Goal: Task Accomplishment & Management: Manage account settings

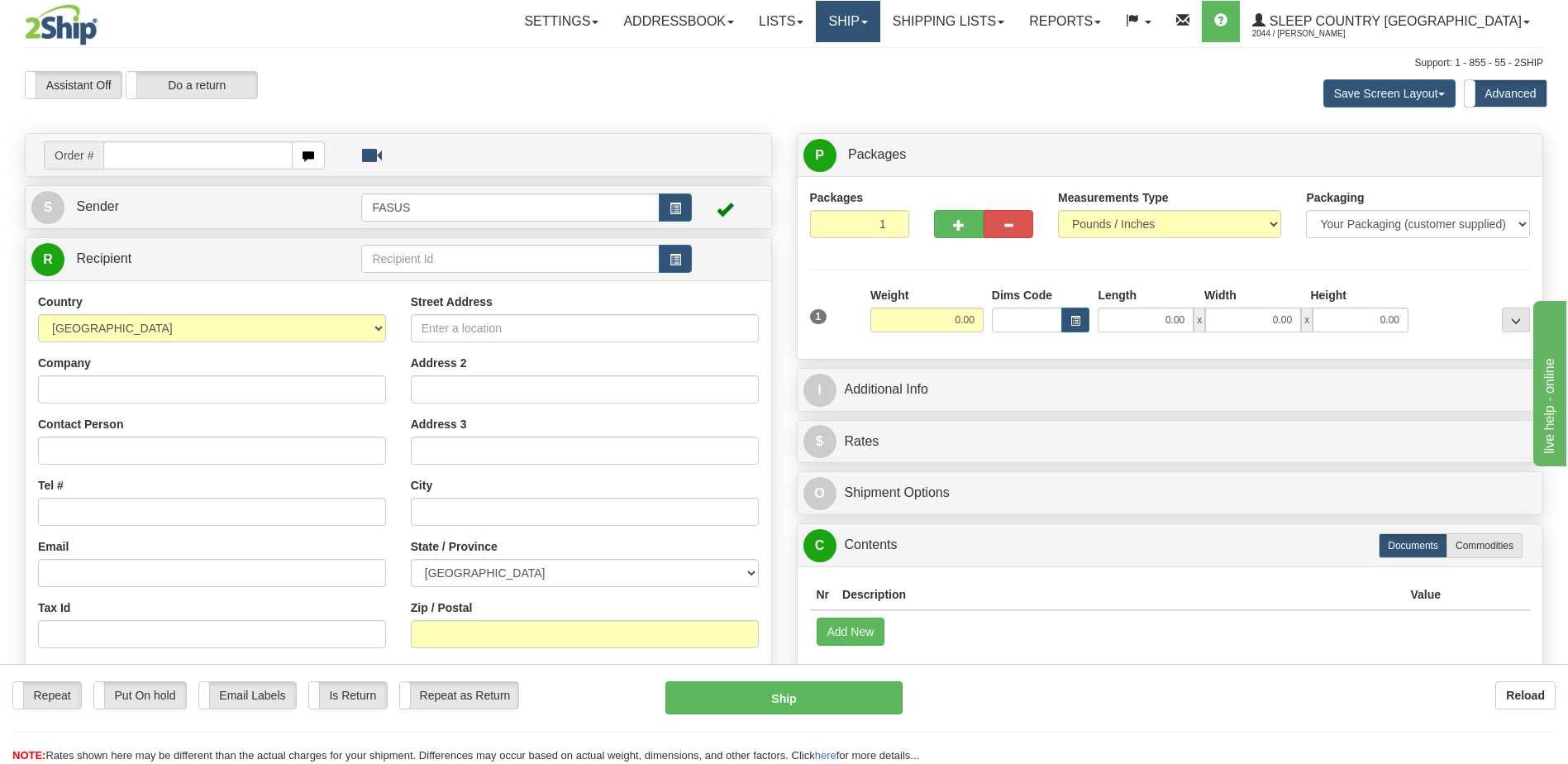
click at [879, 28] on link "Ship" at bounding box center [847, 21] width 63 height 41
click at [863, 83] on span "OnHold / Order Queue" at bounding box center [804, 79] width 116 height 13
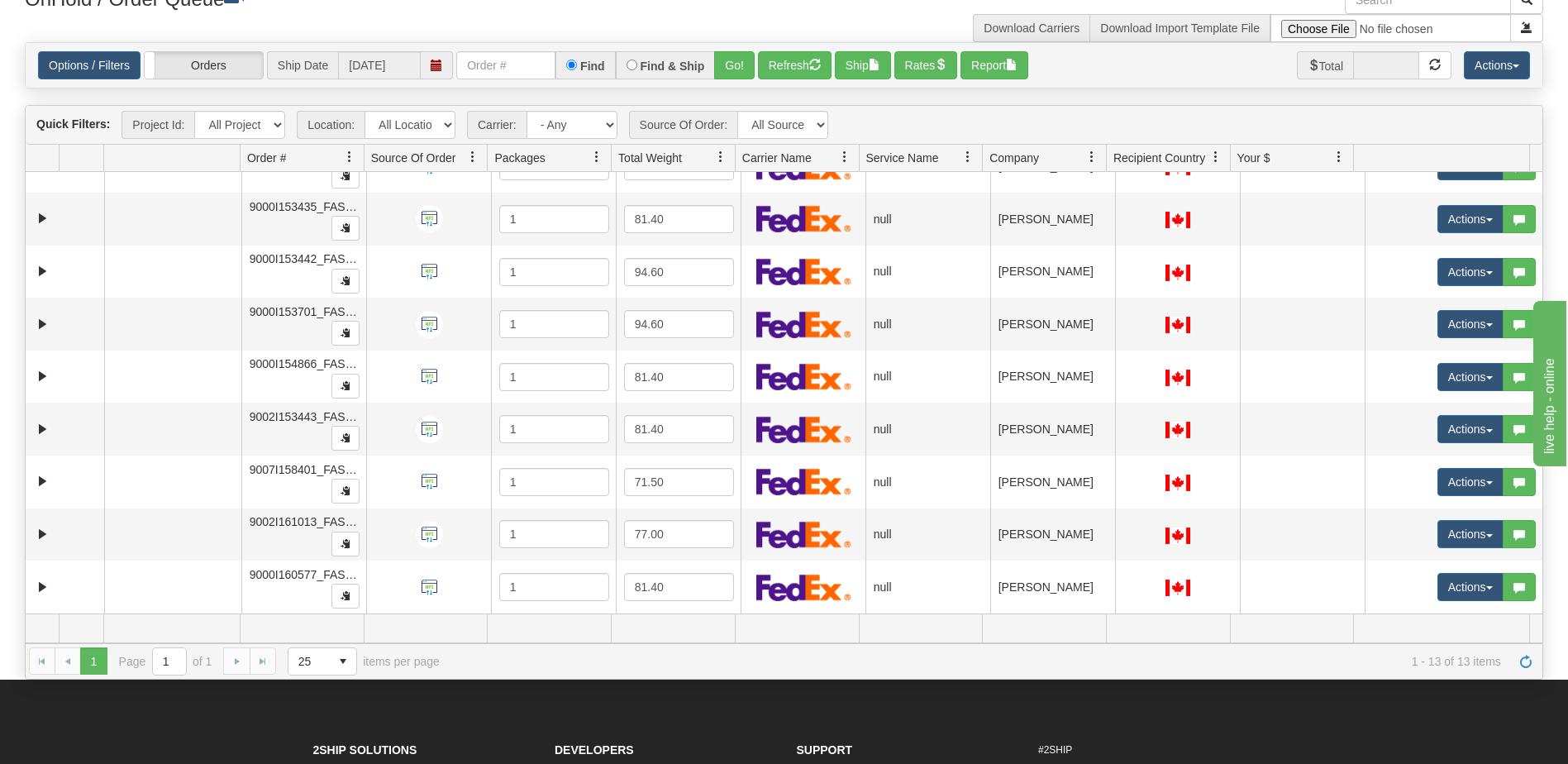
scroll to position [165, 0]
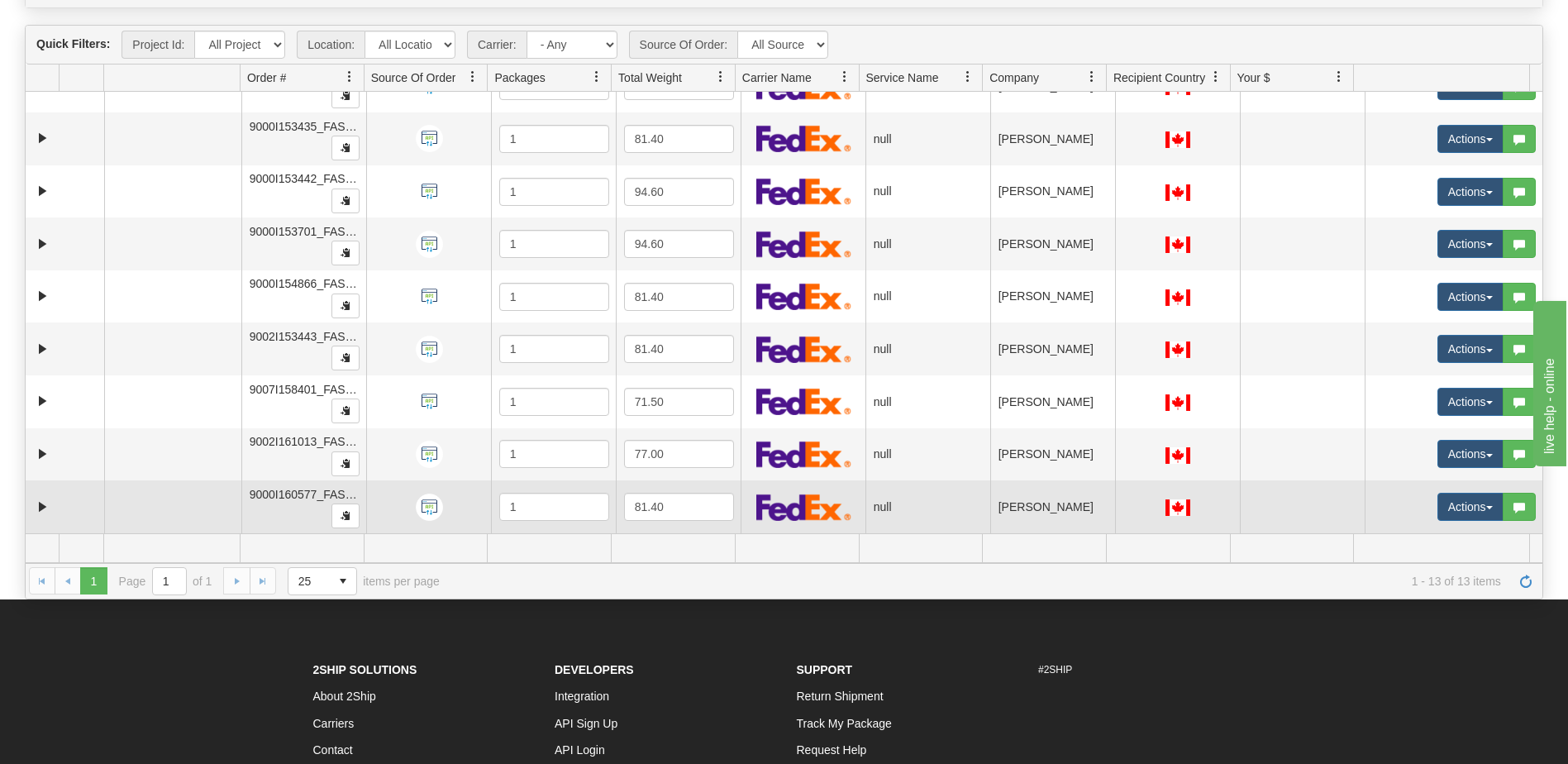
click at [1035, 514] on td "[PERSON_NAME]" at bounding box center [1053, 507] width 125 height 53
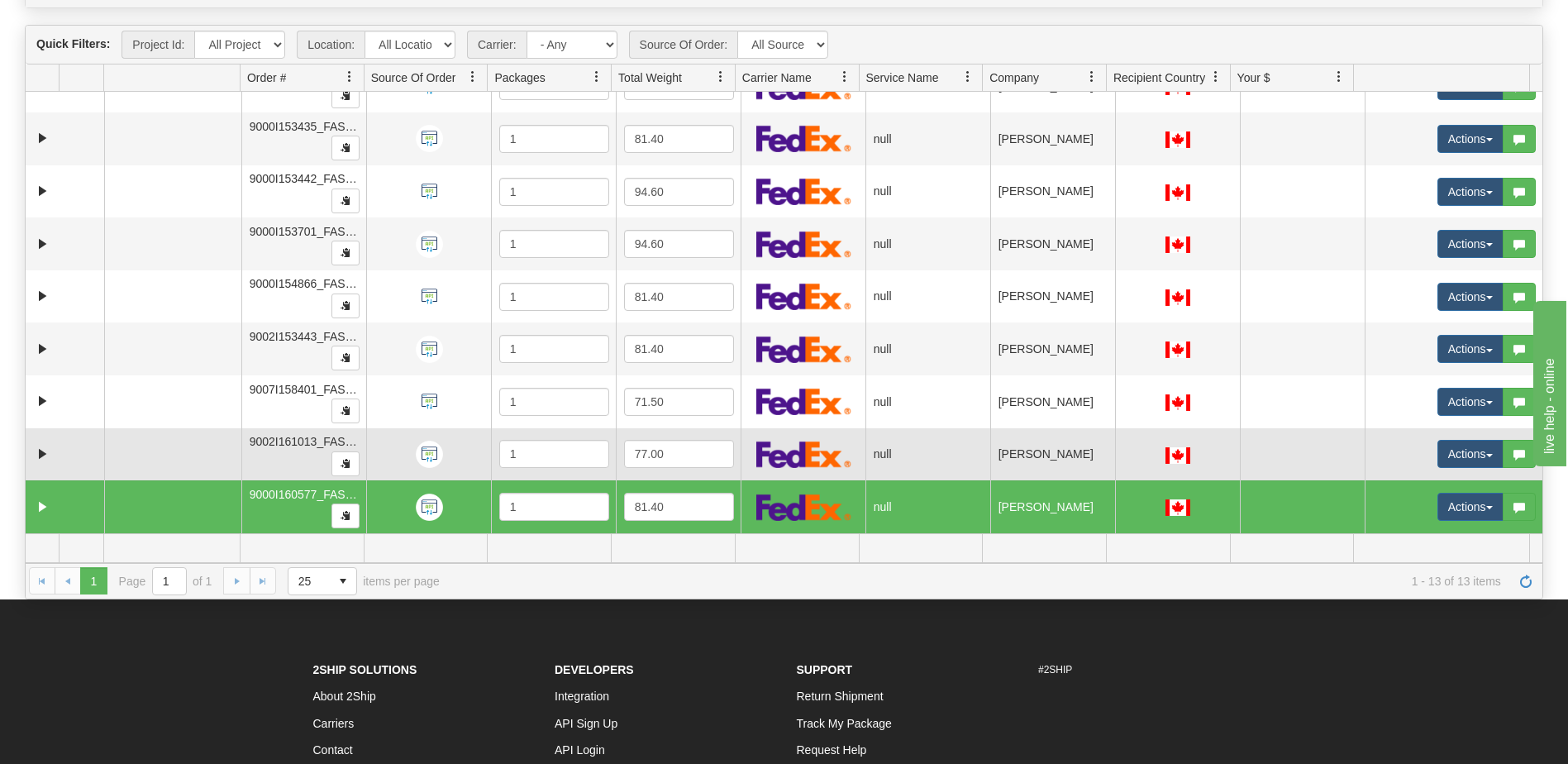
click at [1032, 448] on td "[PERSON_NAME]" at bounding box center [1053, 455] width 125 height 53
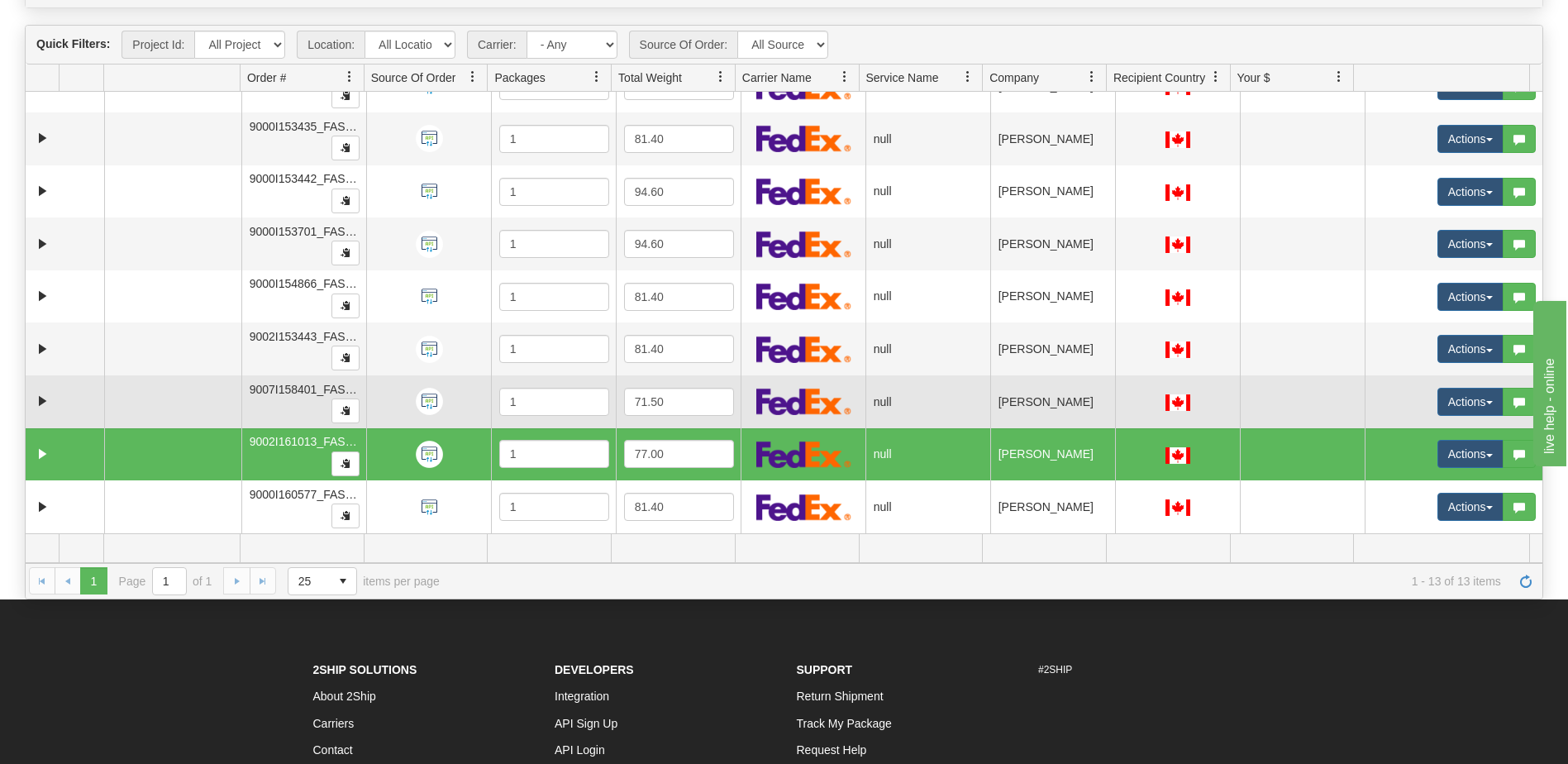
click at [1026, 398] on td "[PERSON_NAME]" at bounding box center [1053, 402] width 125 height 53
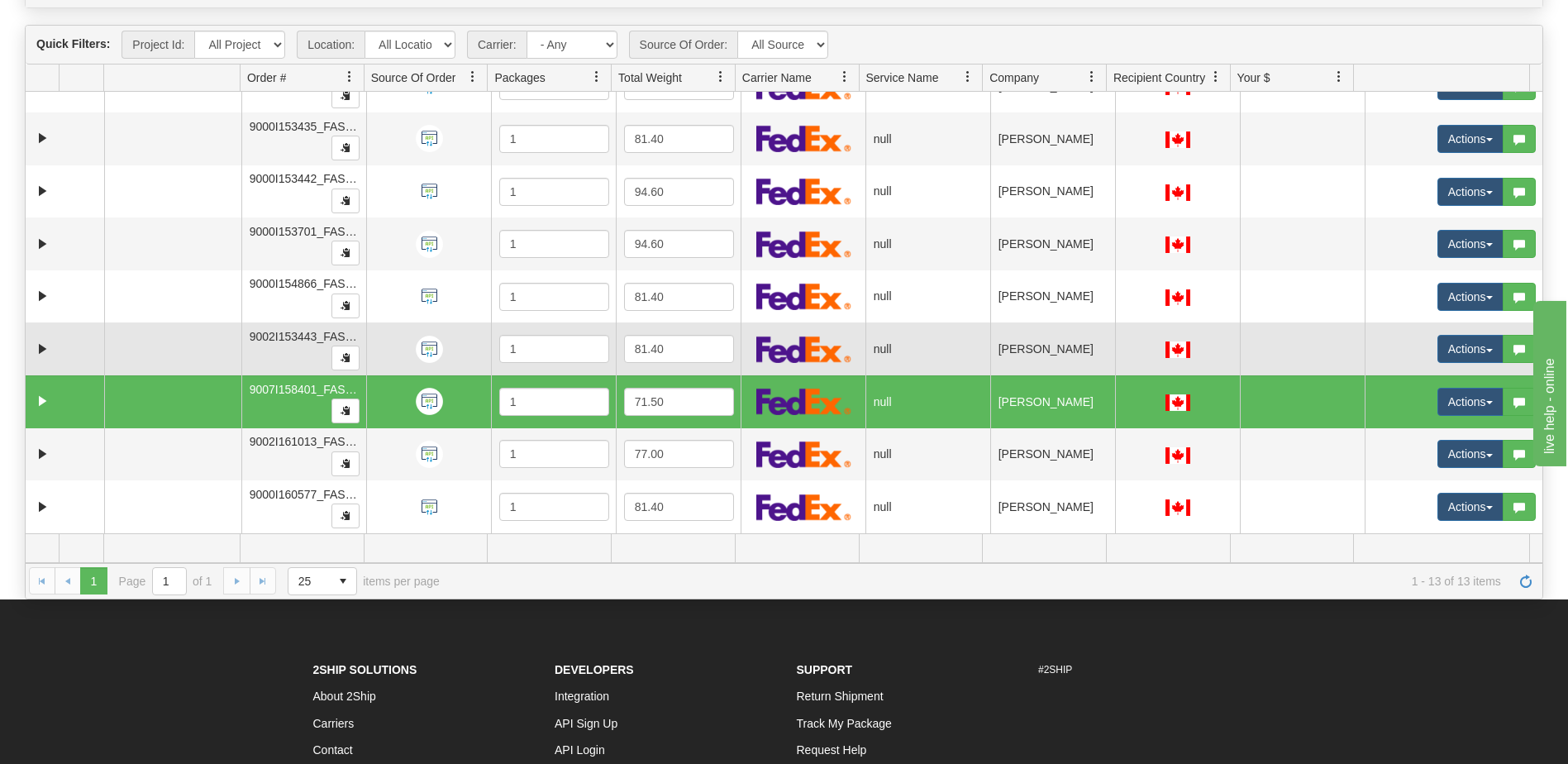
click at [1019, 334] on td "[PERSON_NAME]" at bounding box center [1053, 349] width 125 height 53
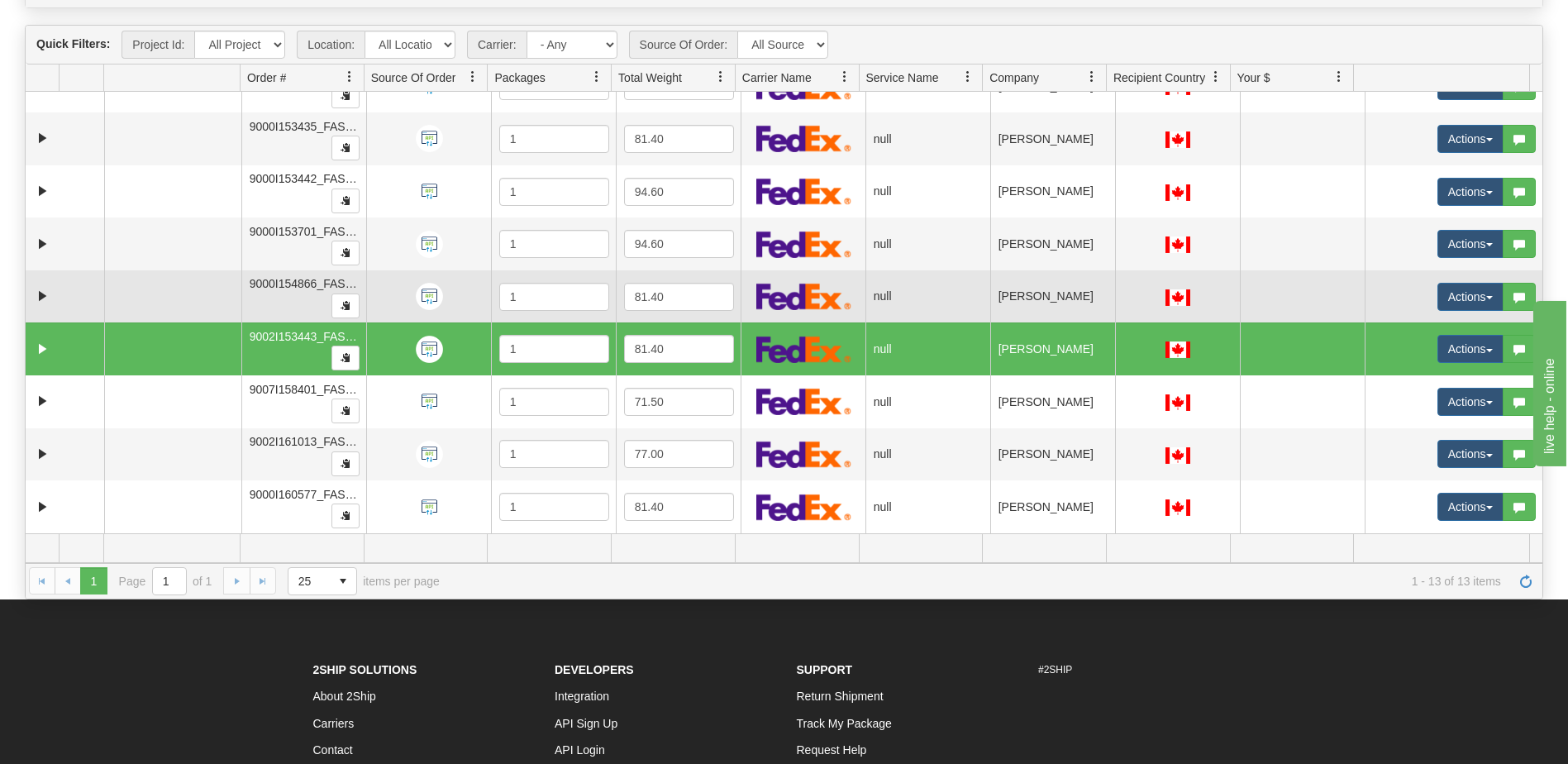
drag, startPoint x: 1030, startPoint y: 298, endPoint x: 1028, endPoint y: 288, distance: 10.2
click at [1030, 298] on td "[PERSON_NAME]" at bounding box center [1053, 297] width 125 height 53
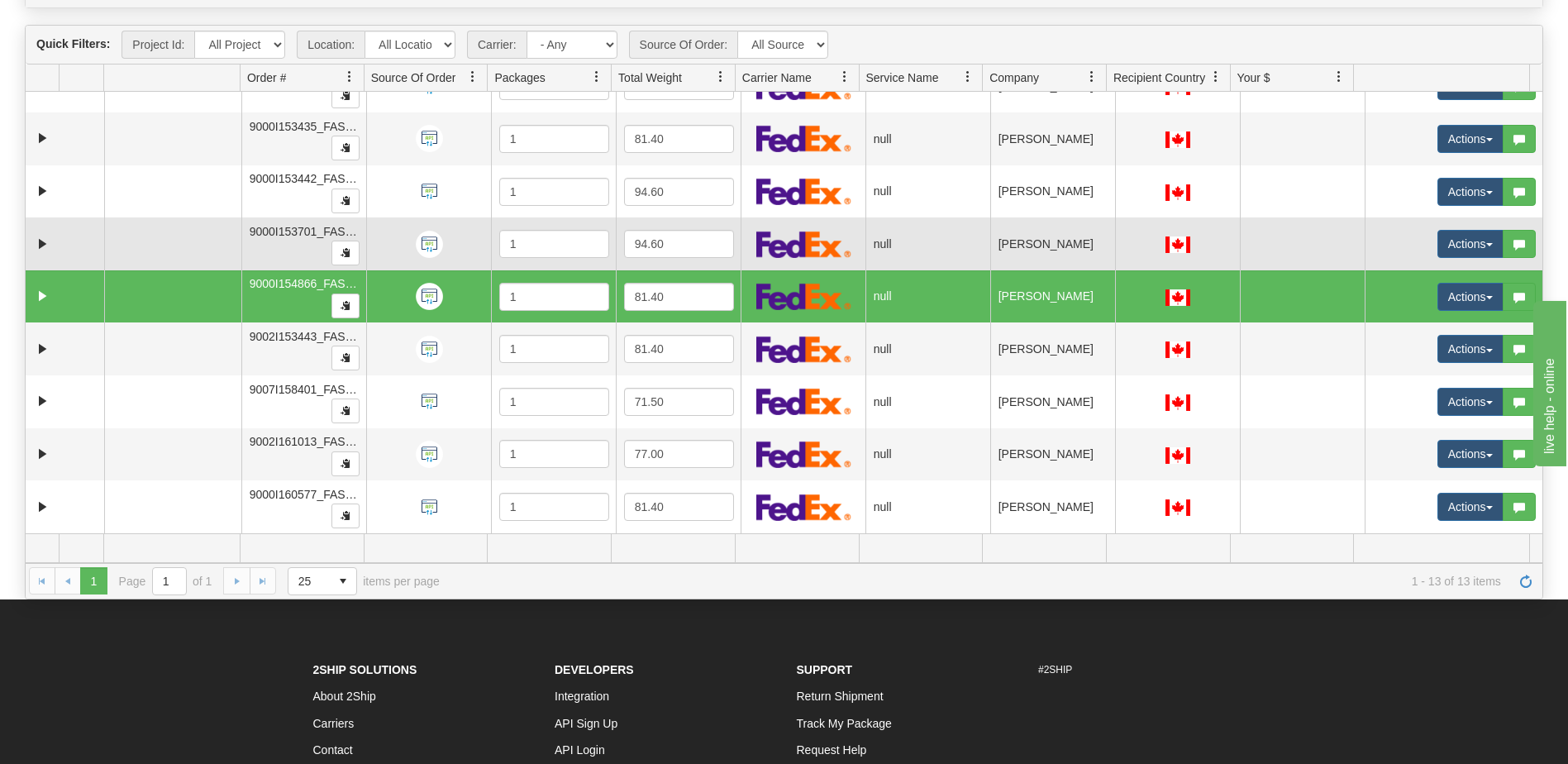
click at [1019, 257] on td "[PERSON_NAME]" at bounding box center [1053, 244] width 125 height 53
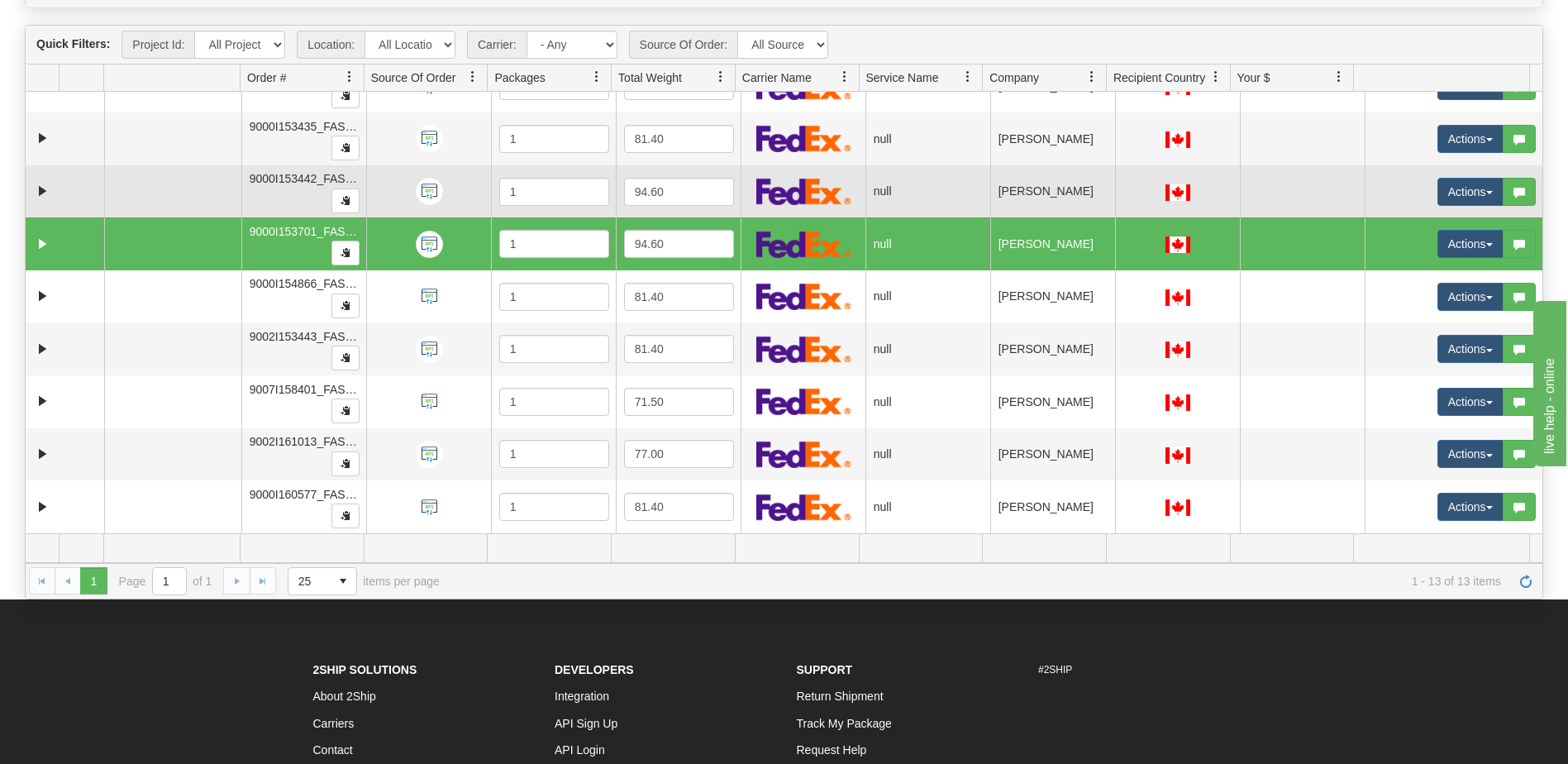
click at [1028, 195] on td "[PERSON_NAME]" at bounding box center [1053, 192] width 125 height 53
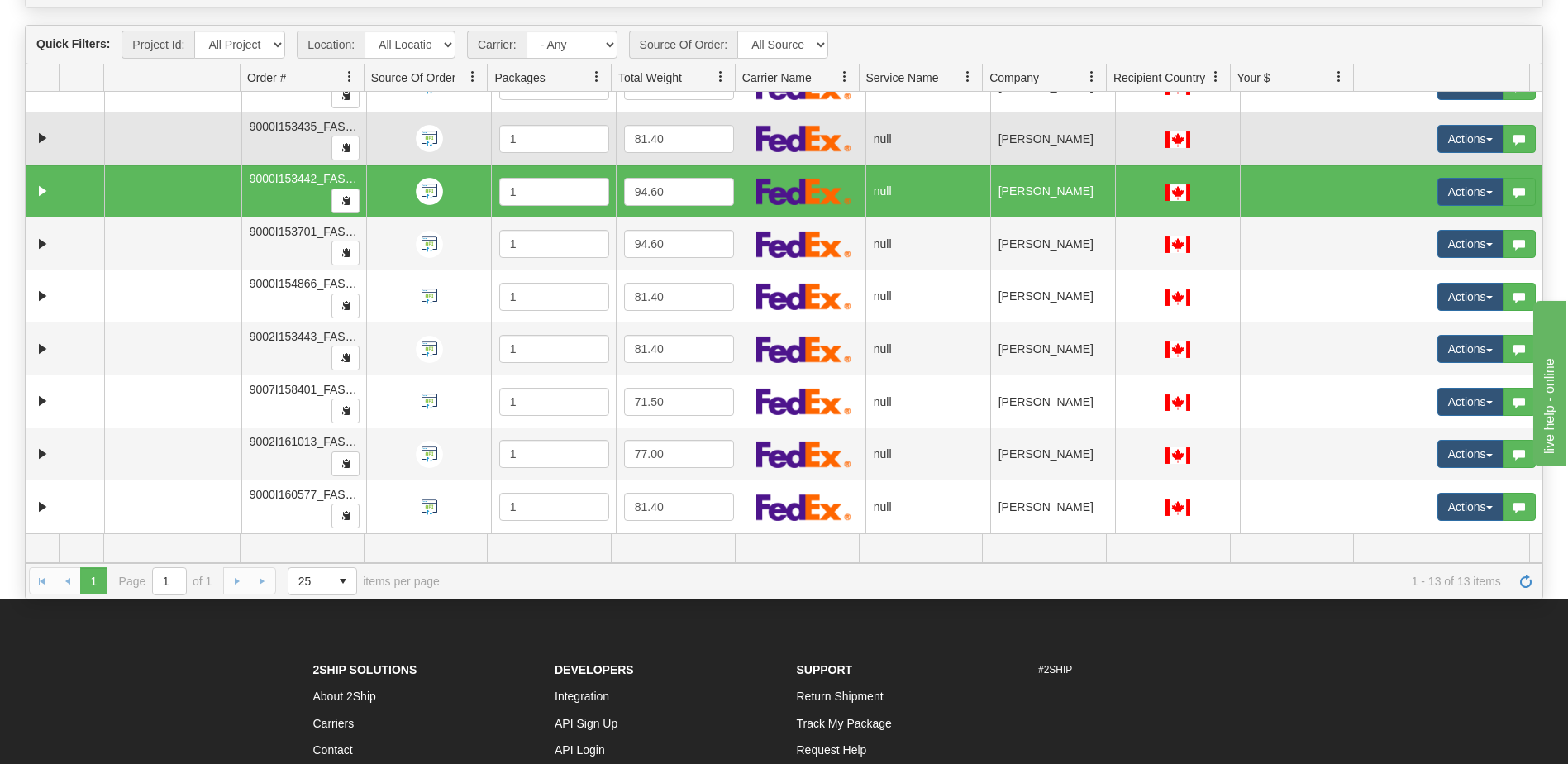
click at [1019, 140] on td "[PERSON_NAME]" at bounding box center [1053, 139] width 125 height 53
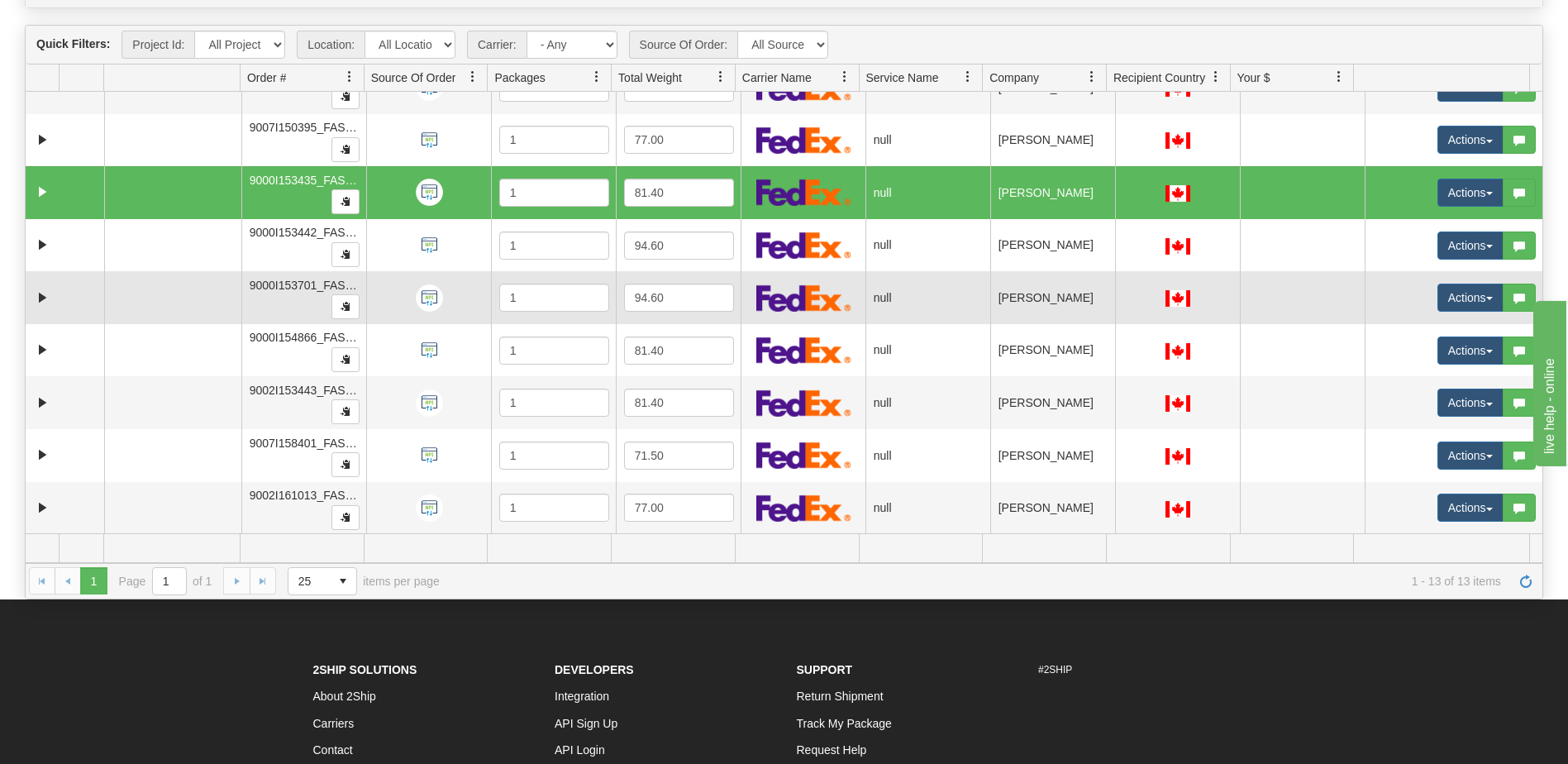
scroll to position [0, 0]
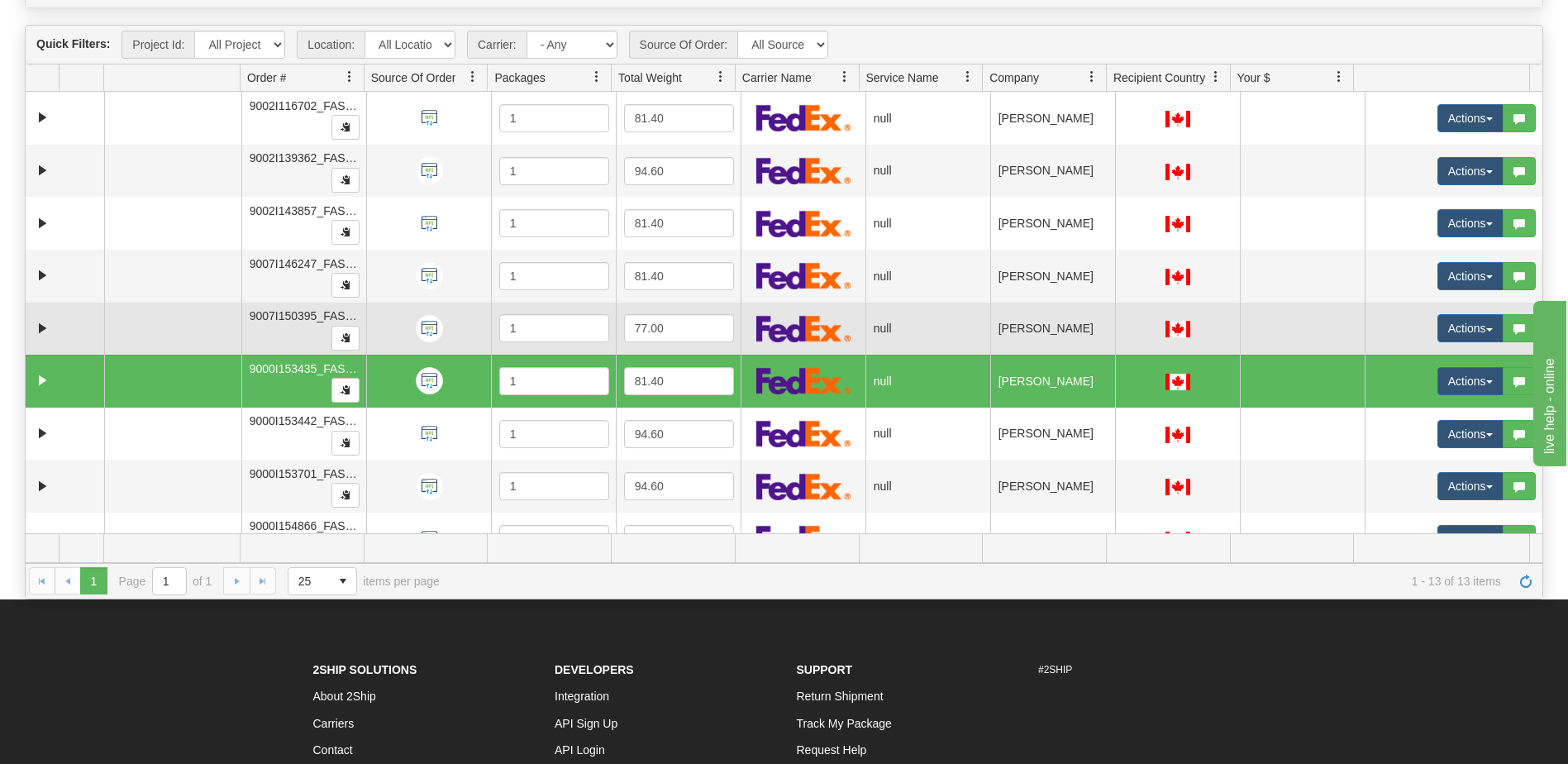
click at [1049, 330] on td "[PERSON_NAME]" at bounding box center [1053, 329] width 125 height 53
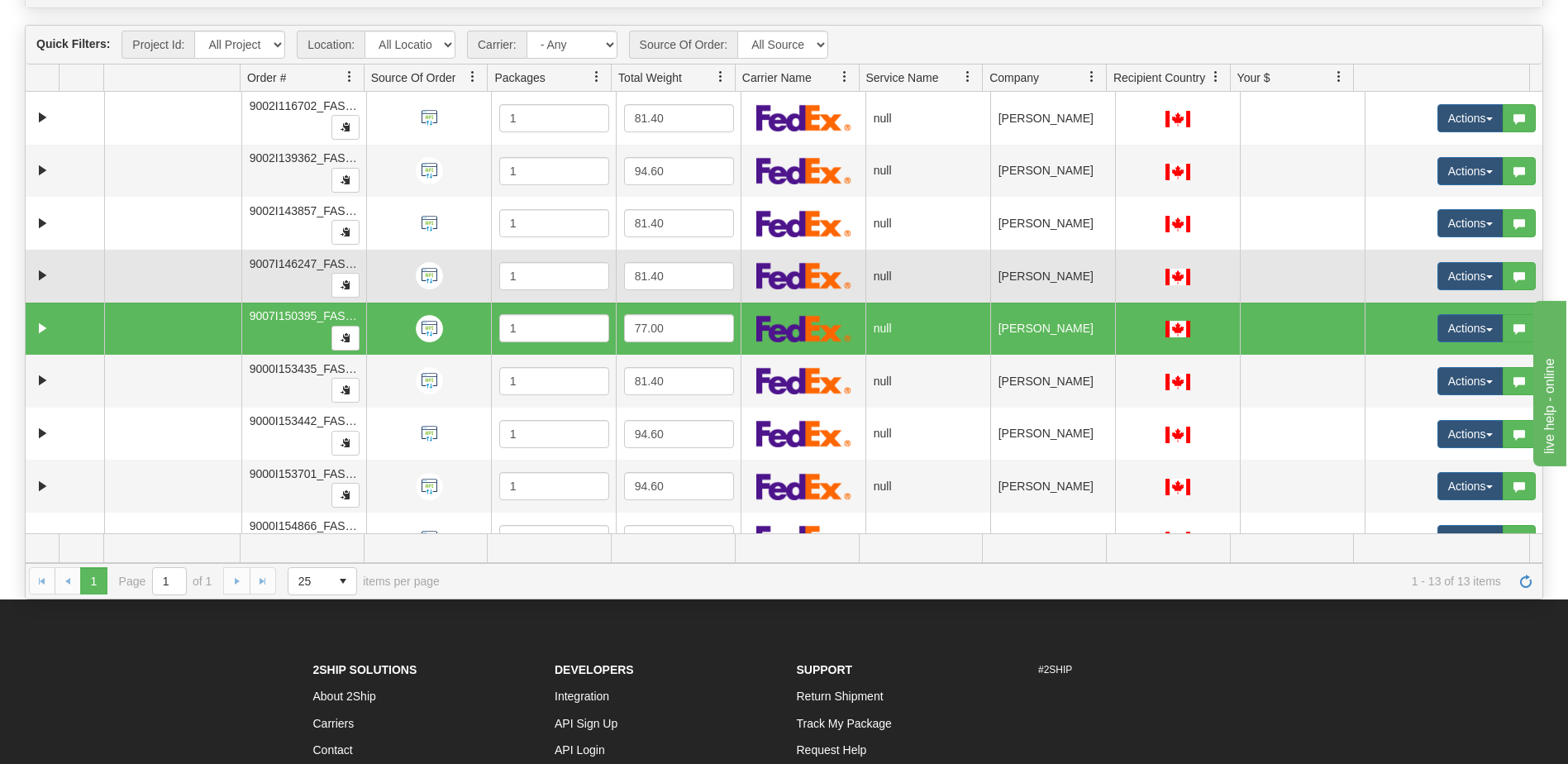
click at [1043, 274] on td "[PERSON_NAME]" at bounding box center [1053, 276] width 125 height 53
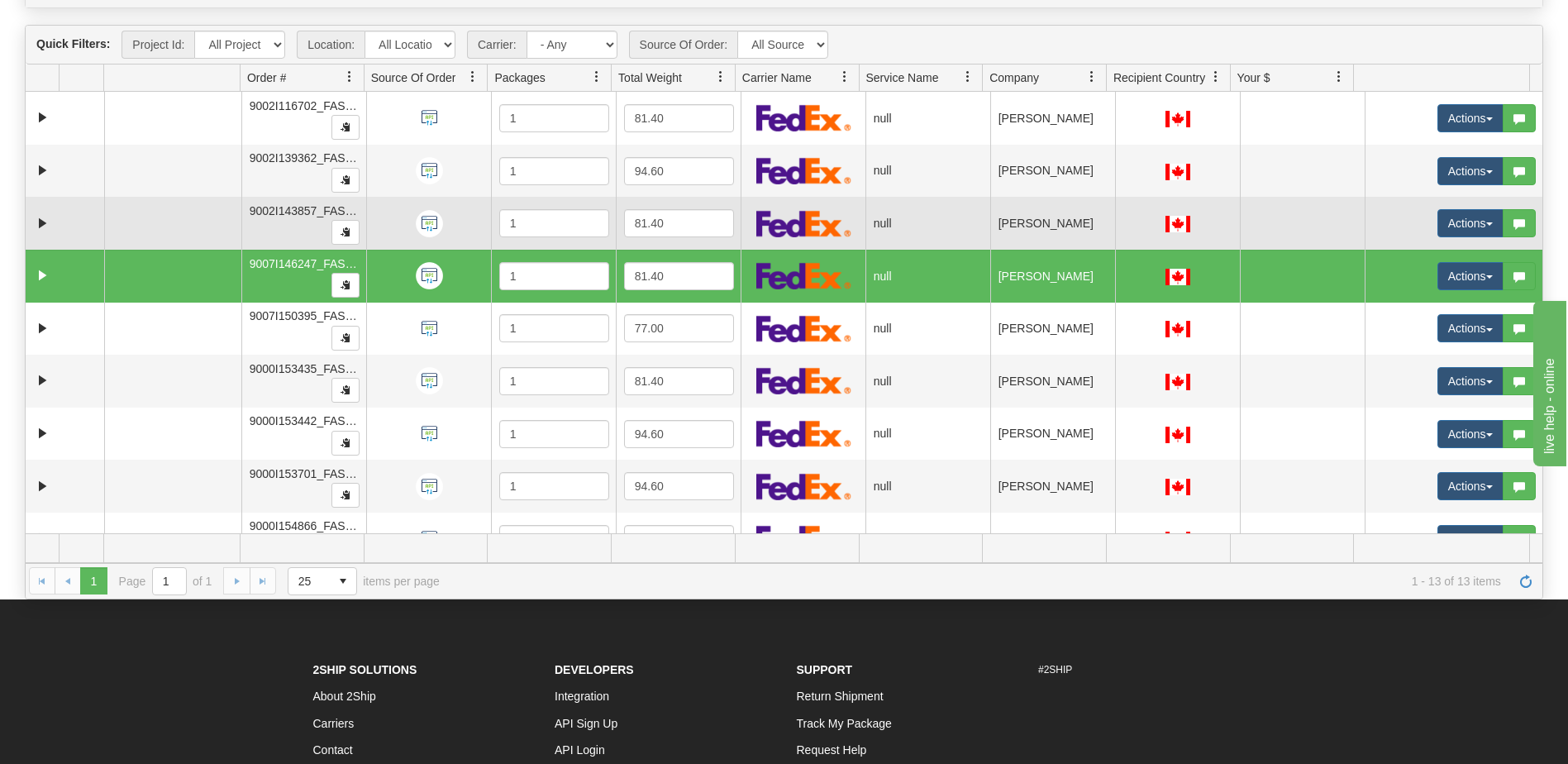
click at [1038, 239] on td "[PERSON_NAME]" at bounding box center [1053, 224] width 125 height 53
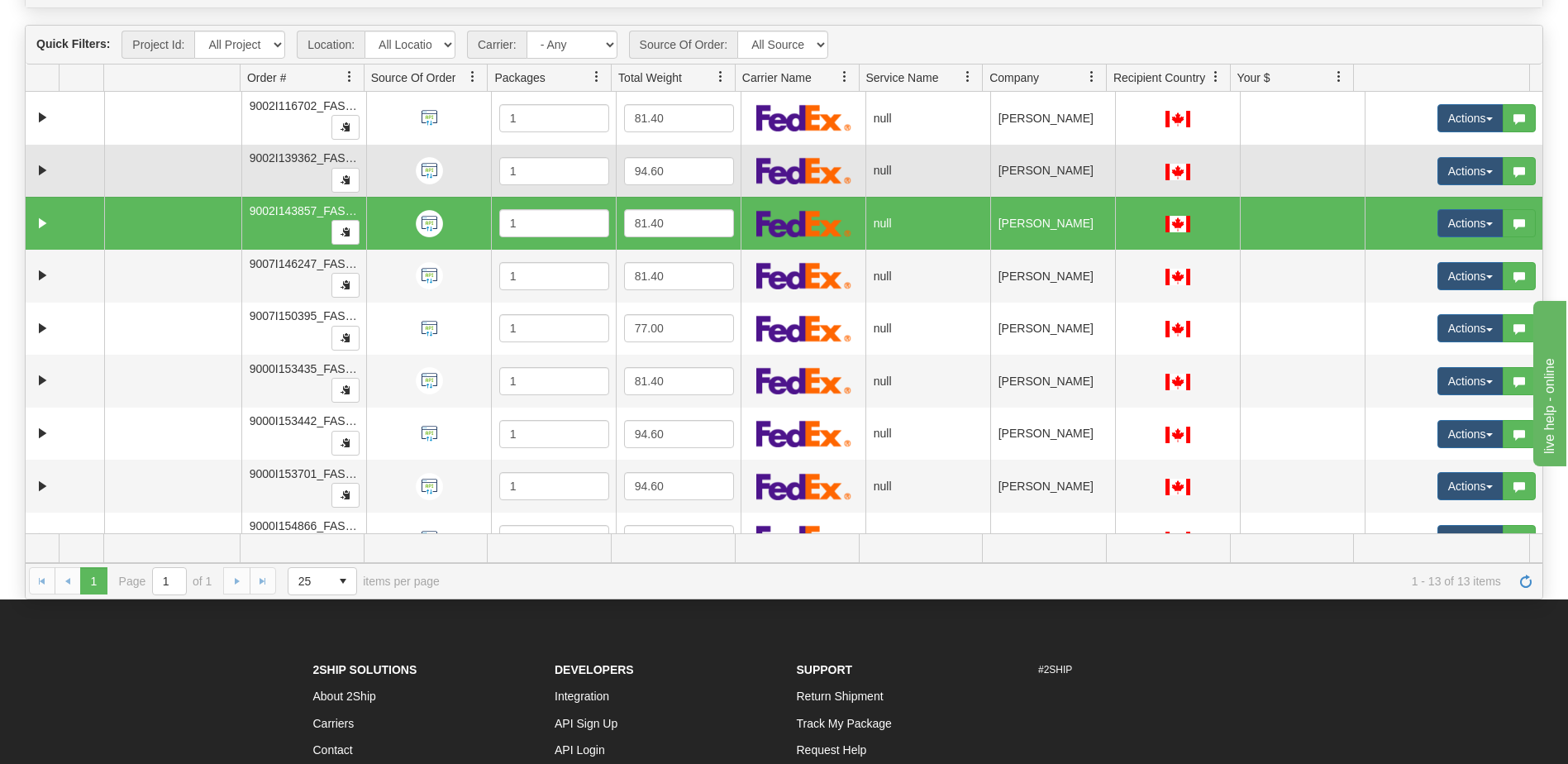
click at [1050, 178] on td "[PERSON_NAME]" at bounding box center [1053, 172] width 125 height 53
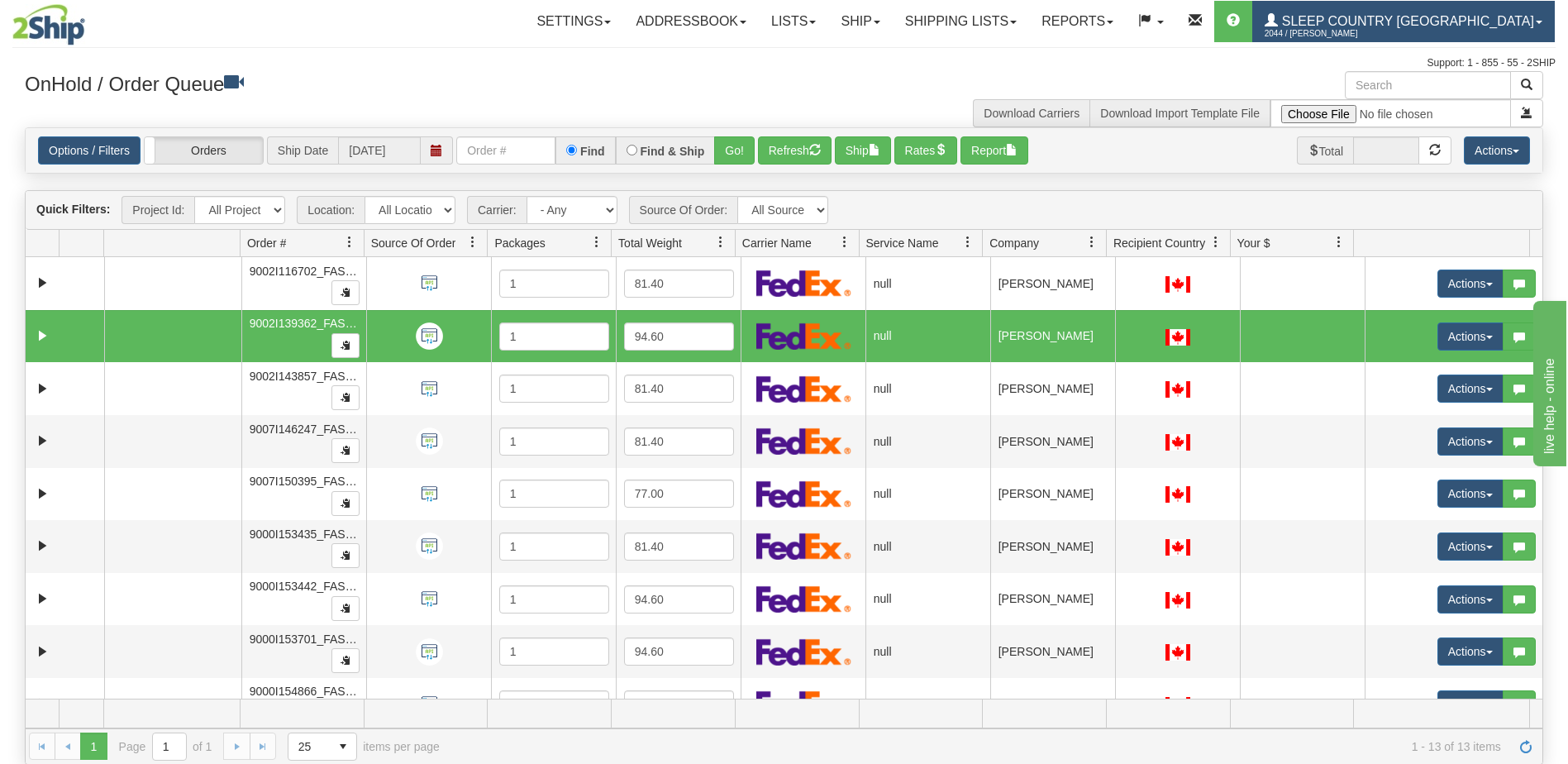
click at [1520, 20] on span "Sleep Country [GEOGRAPHIC_DATA]" at bounding box center [1406, 20] width 256 height 14
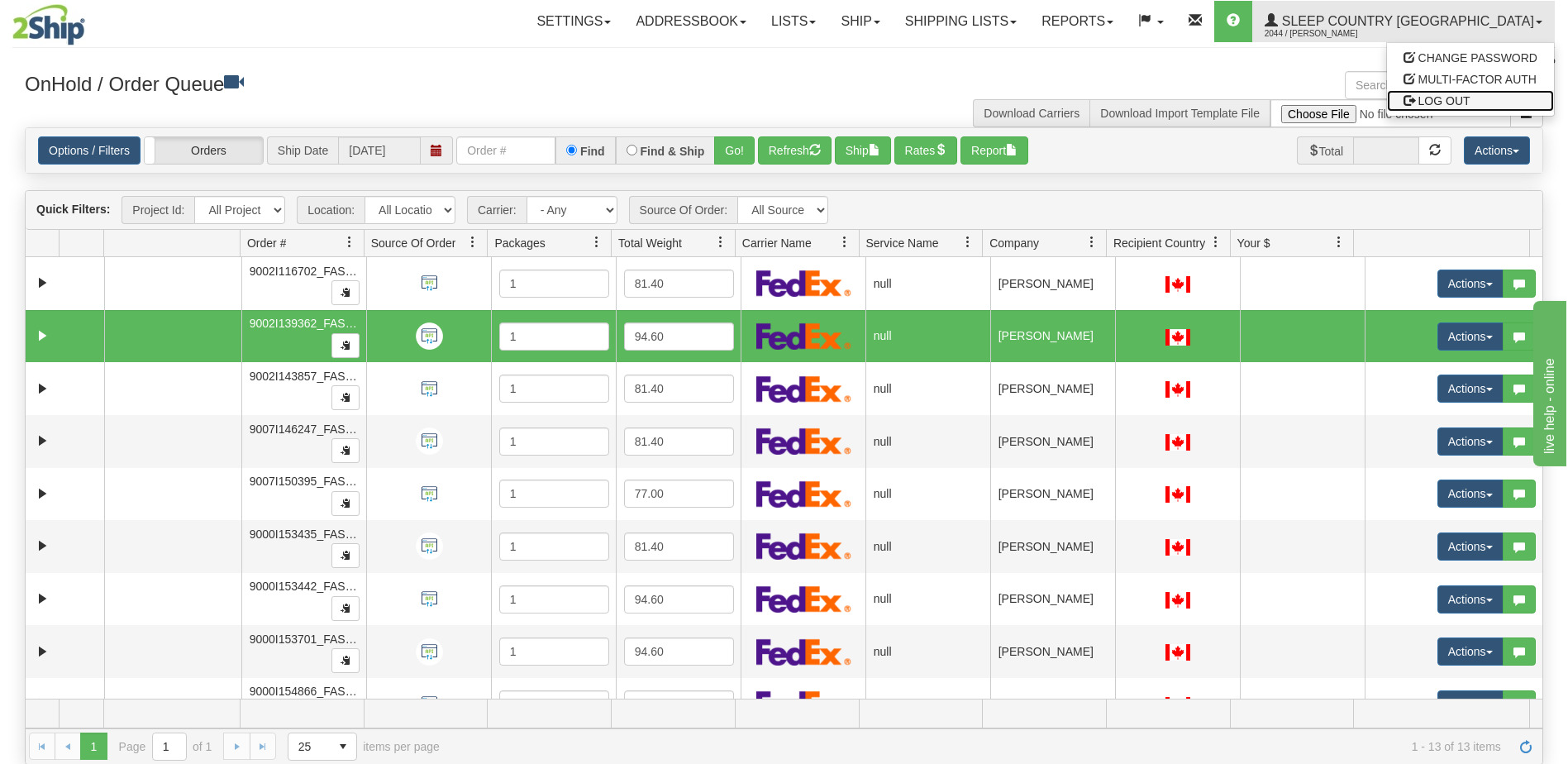
click at [1465, 101] on span "LOG OUT" at bounding box center [1444, 101] width 52 height 13
